Goal: Task Accomplishment & Management: Use online tool/utility

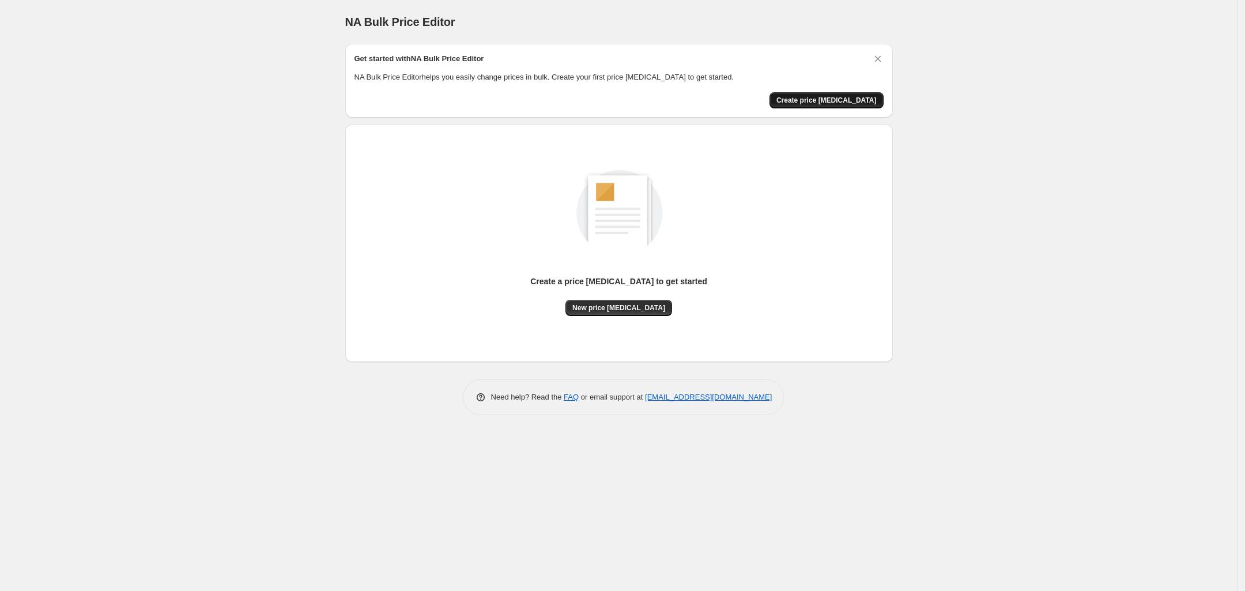
click at [854, 100] on span "Create price [MEDICAL_DATA]" at bounding box center [826, 100] width 100 height 9
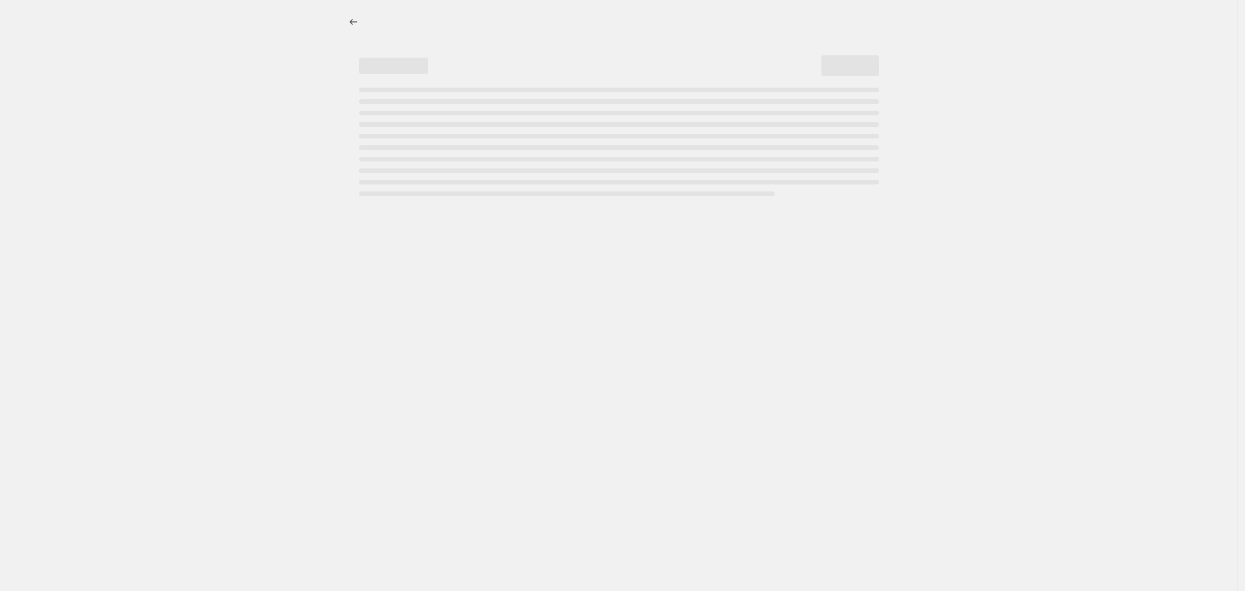
select select "percentage"
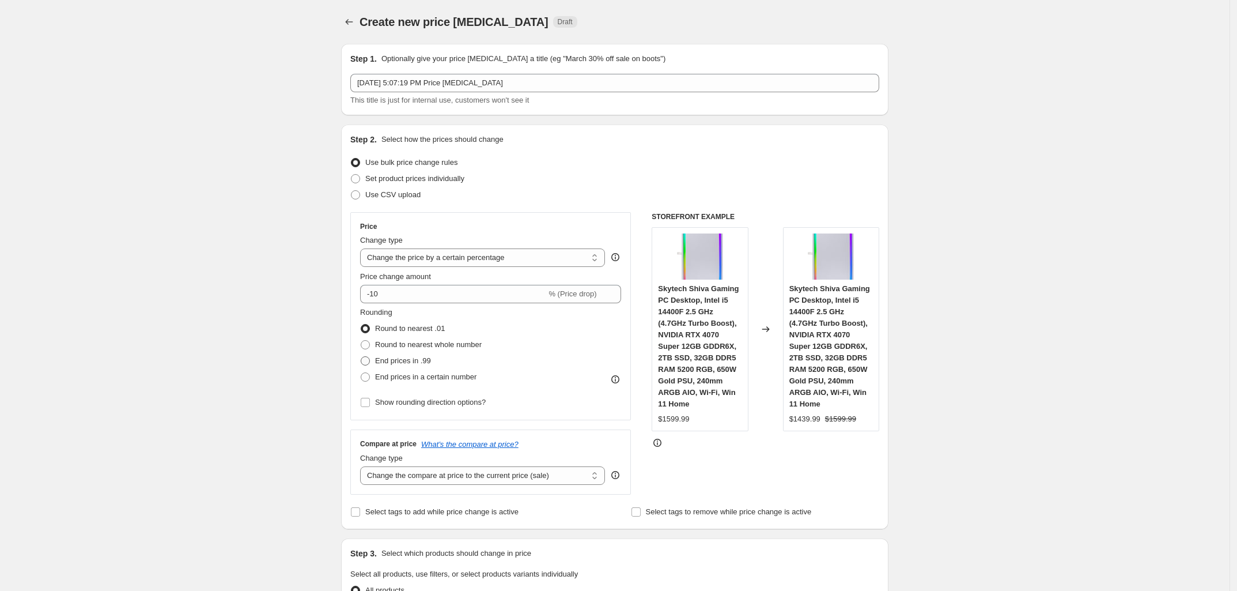
click at [402, 356] on span "End prices in .99" at bounding box center [403, 360] width 56 height 9
click at [361, 356] on input "End prices in .99" at bounding box center [361, 356] width 1 height 1
radio input "true"
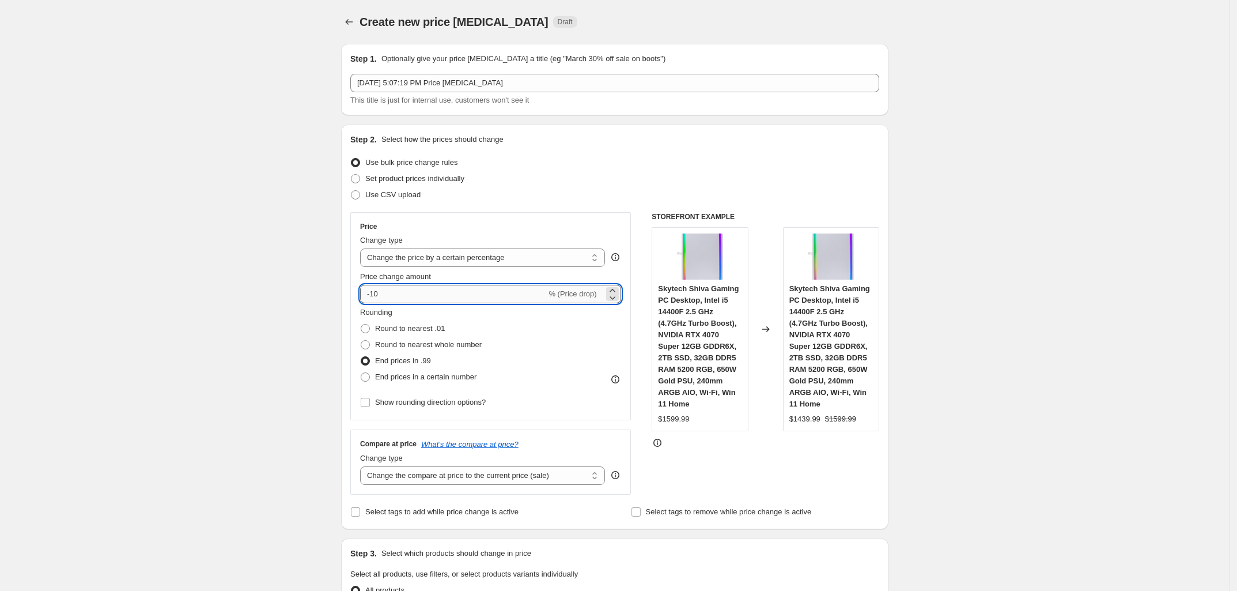
click at [433, 294] on input "-10" at bounding box center [453, 294] width 186 height 18
type input "-1"
type input "-5"
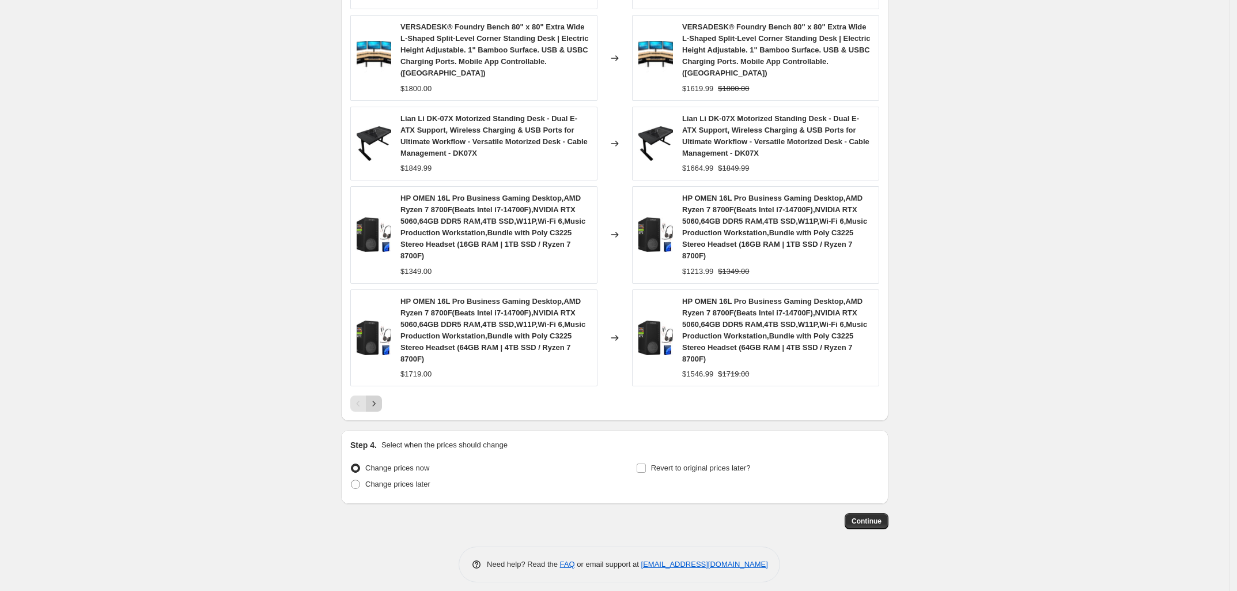
type input "-35"
click at [380, 398] on icon "Next" at bounding box center [374, 404] width 12 height 12
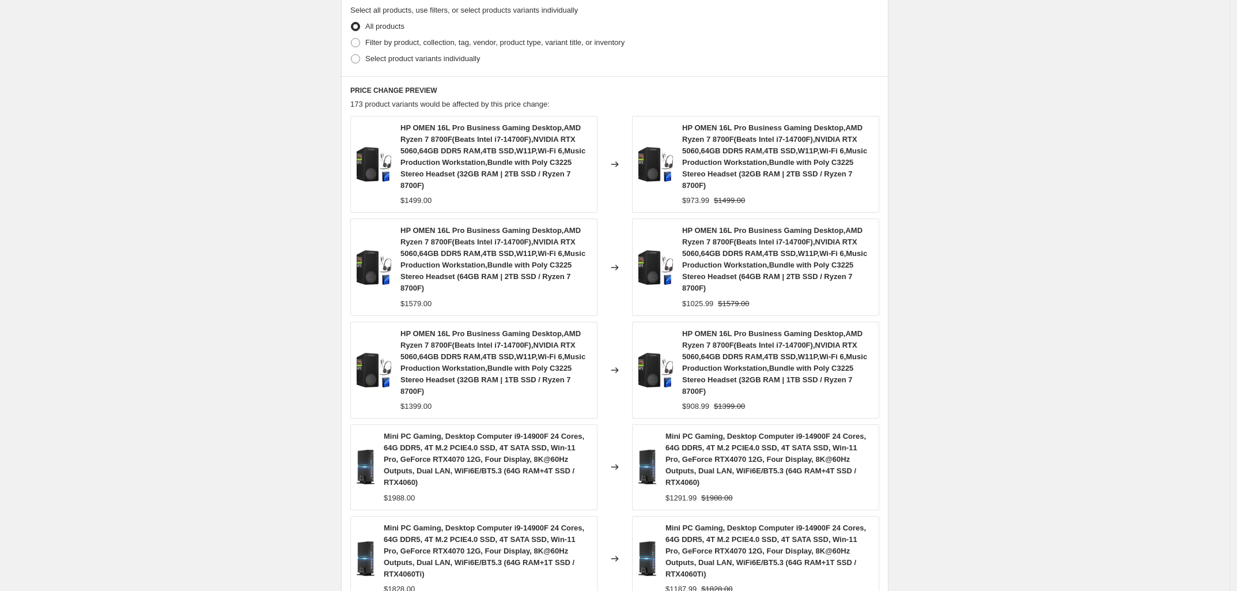
scroll to position [744, 0]
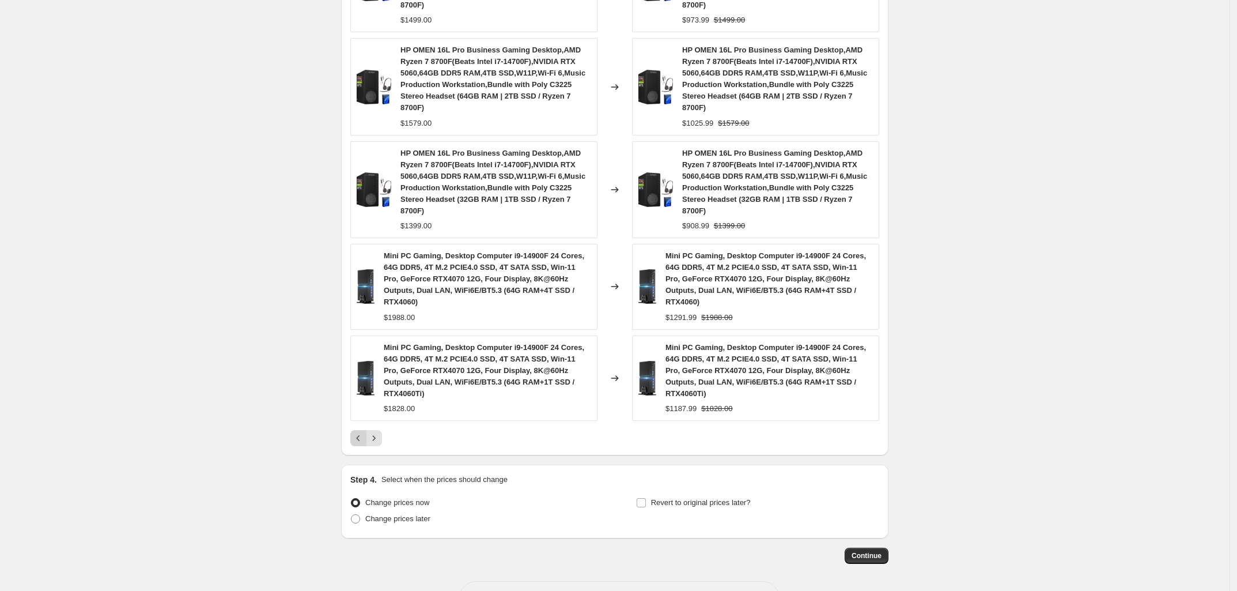
click at [358, 432] on icon "Previous" at bounding box center [359, 438] width 12 height 12
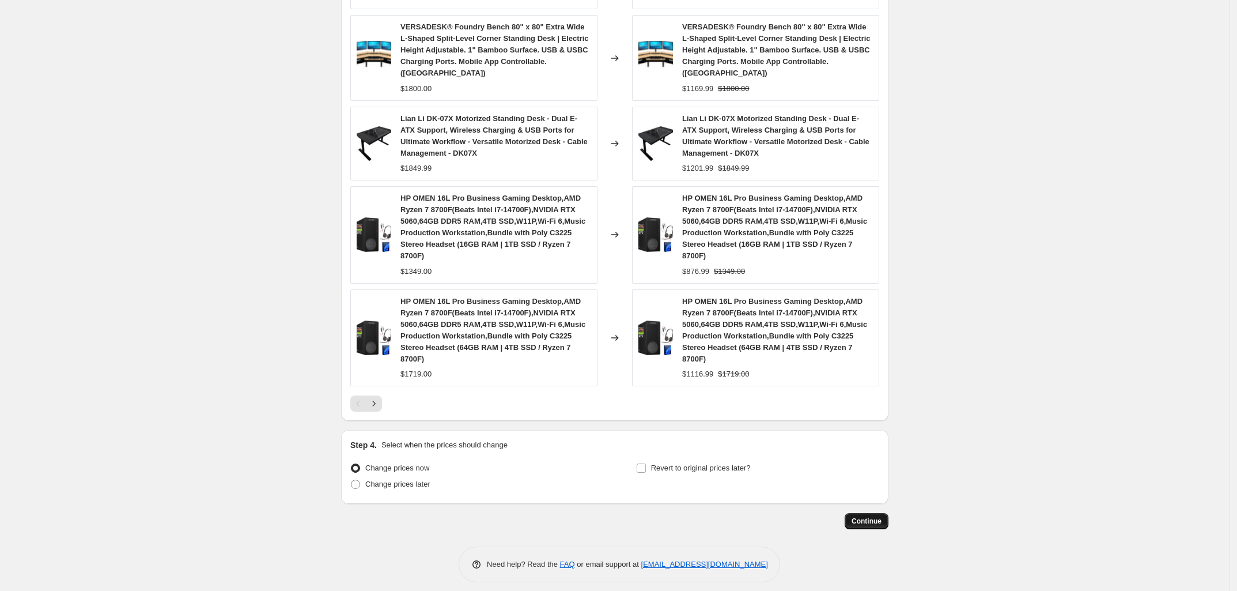
click at [874, 516] on span "Continue" at bounding box center [867, 520] width 30 height 9
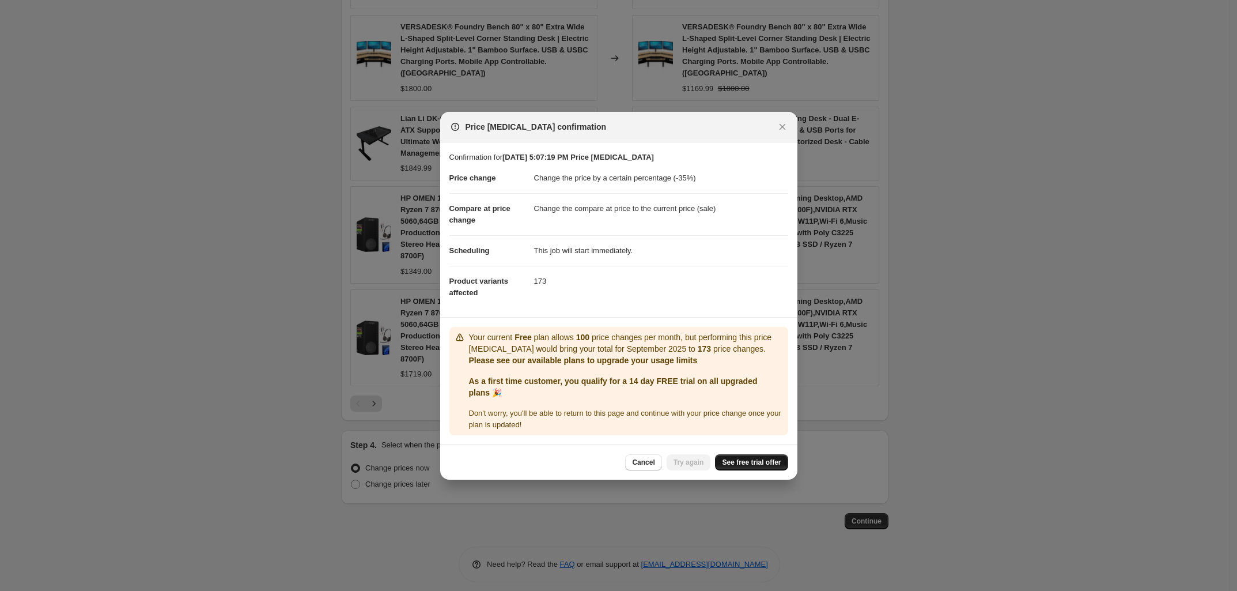
click at [755, 455] on link "See free trial offer" at bounding box center [751, 462] width 73 height 16
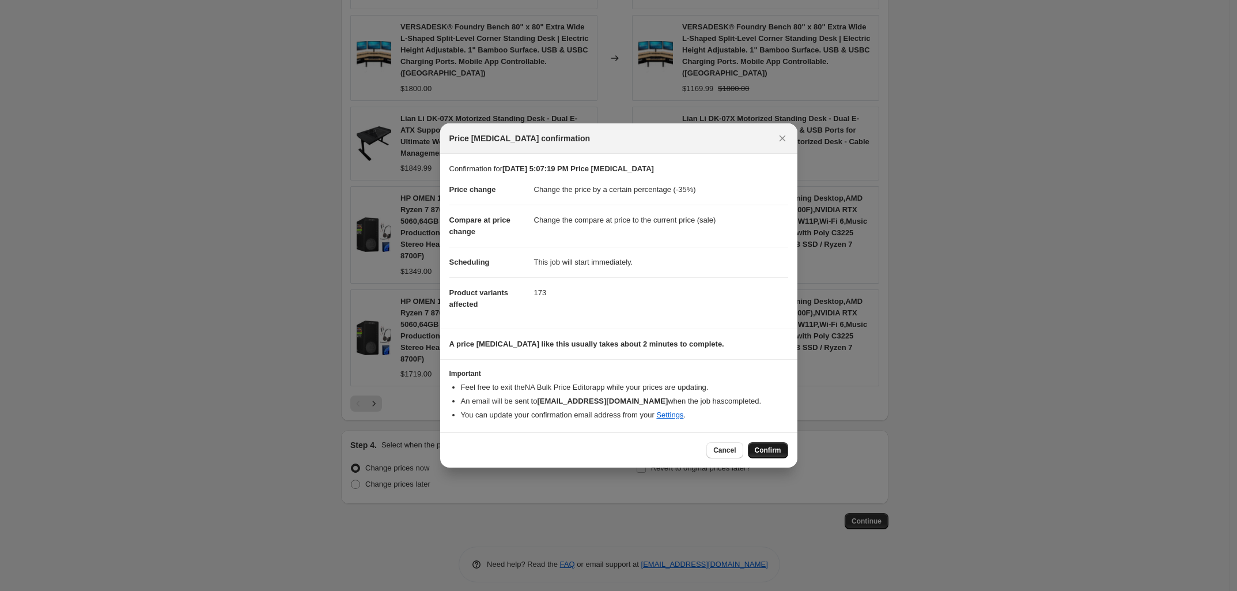
click at [770, 447] on span "Confirm" at bounding box center [768, 449] width 27 height 9
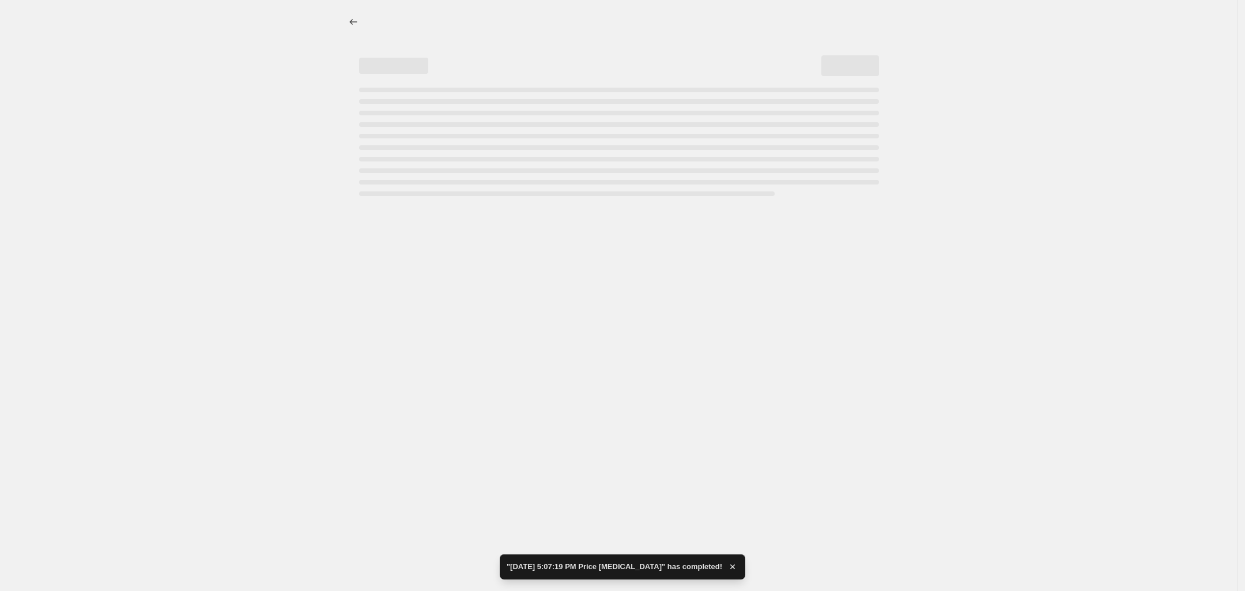
select select "percentage"
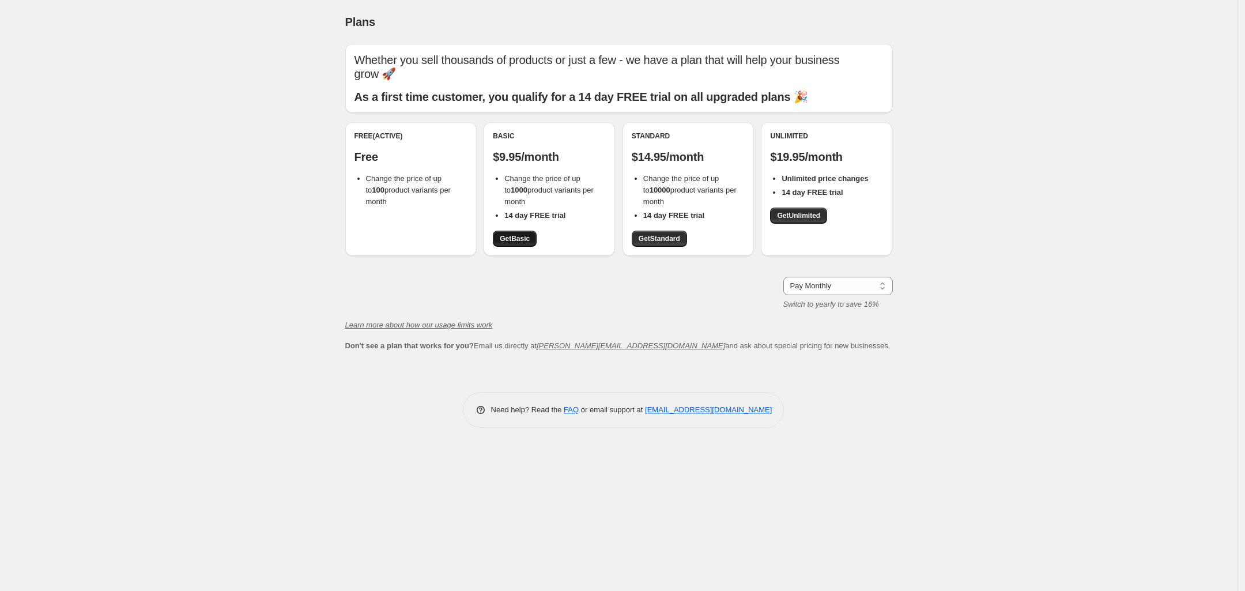
click at [526, 244] on link "Get Basic" at bounding box center [515, 238] width 44 height 16
